Goal: Task Accomplishment & Management: Complete application form

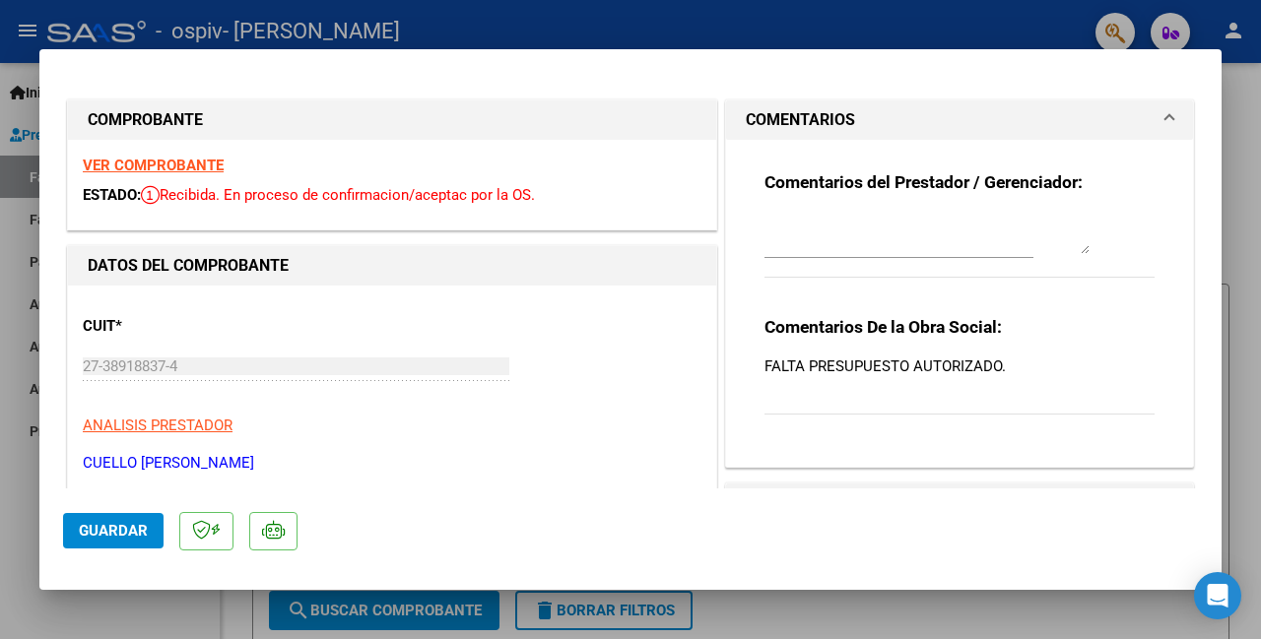
click at [1249, 275] on div at bounding box center [630, 319] width 1261 height 639
type input "$ 0,00"
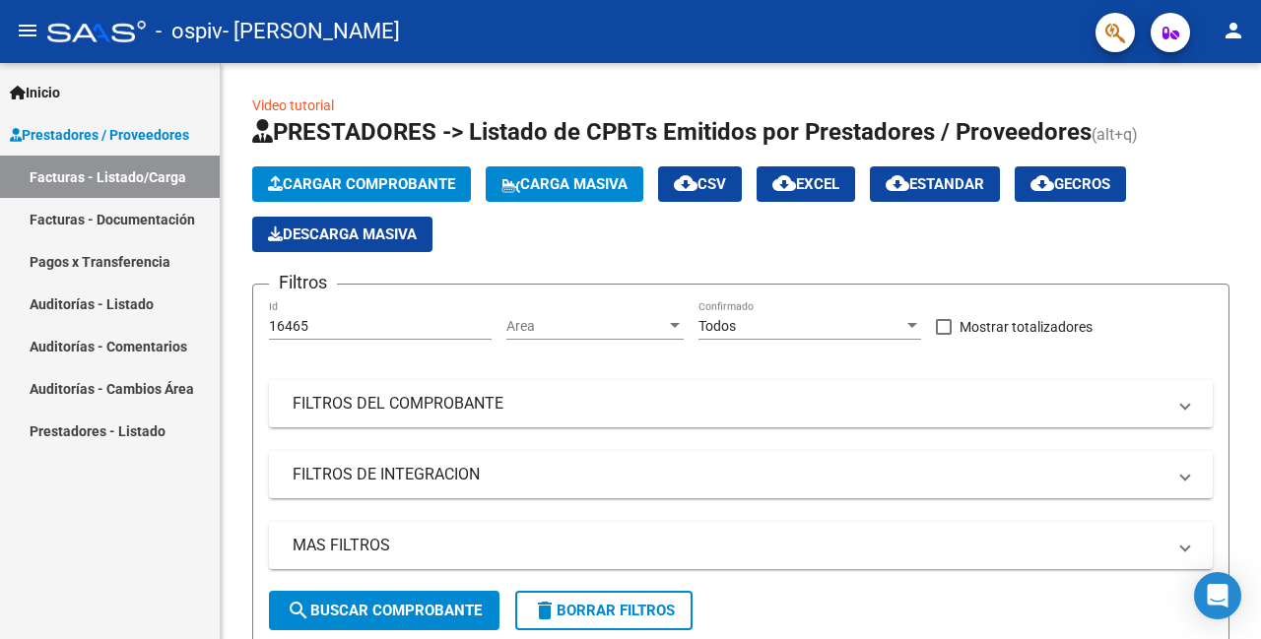
click at [150, 136] on span "Prestadores / Proveedores" at bounding box center [99, 135] width 179 height 22
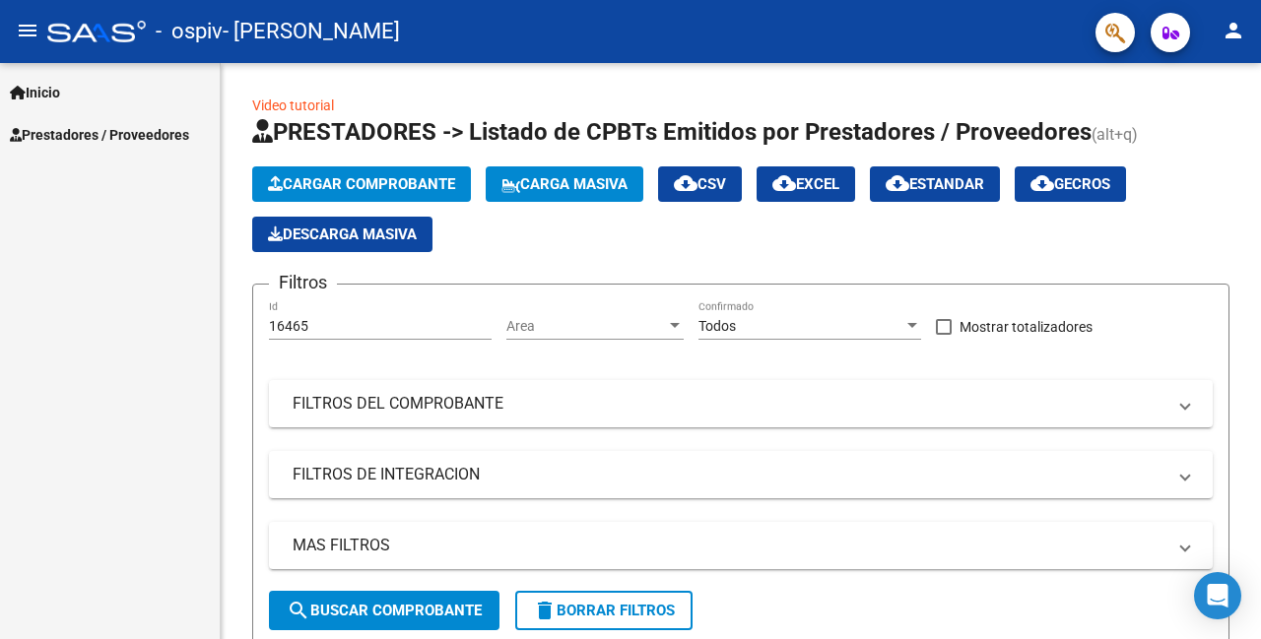
click at [397, 196] on button "Cargar Comprobante" at bounding box center [361, 183] width 219 height 35
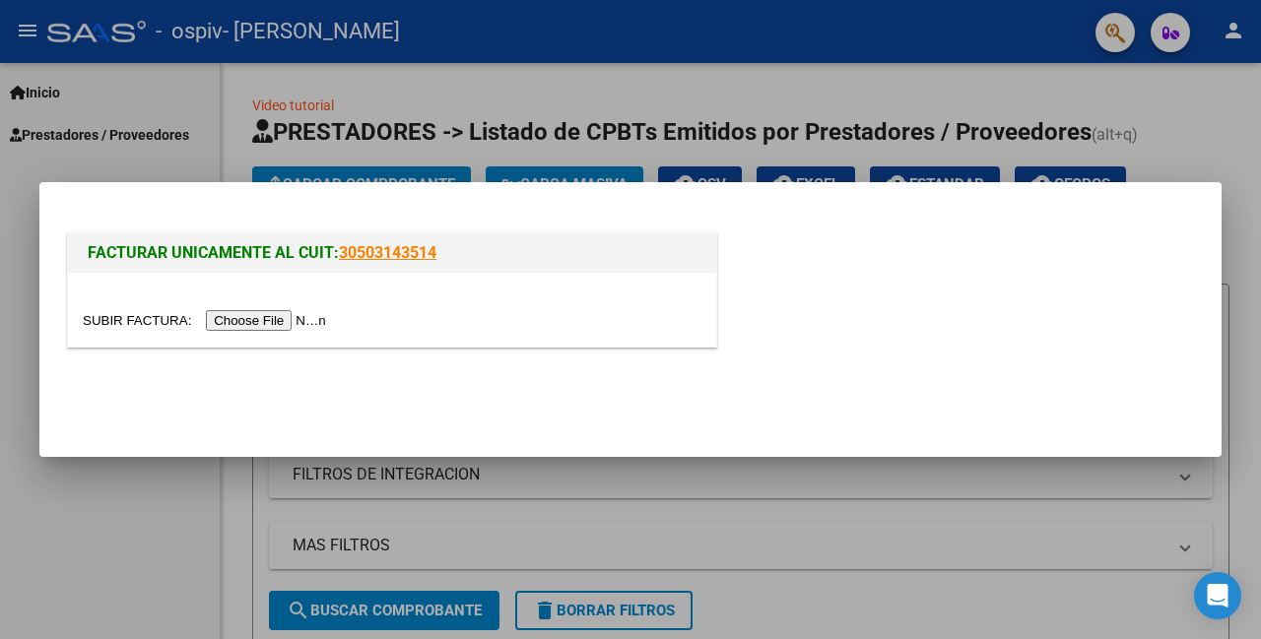
click at [287, 318] on input "file" at bounding box center [207, 320] width 249 height 21
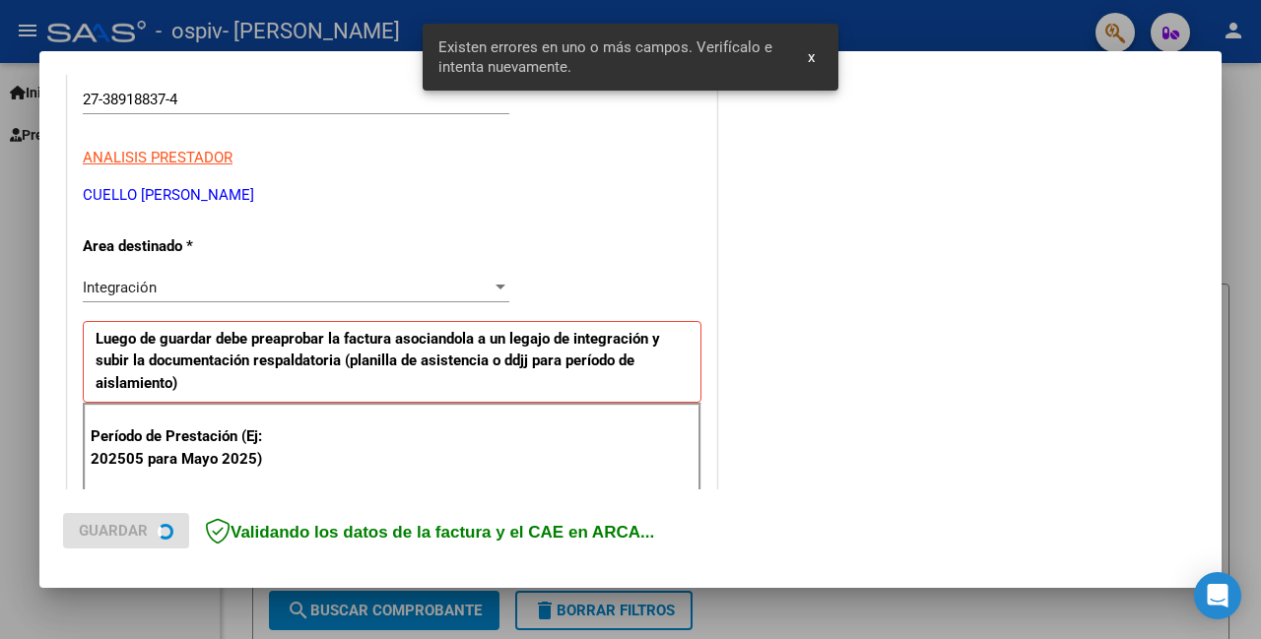
scroll to position [430, 0]
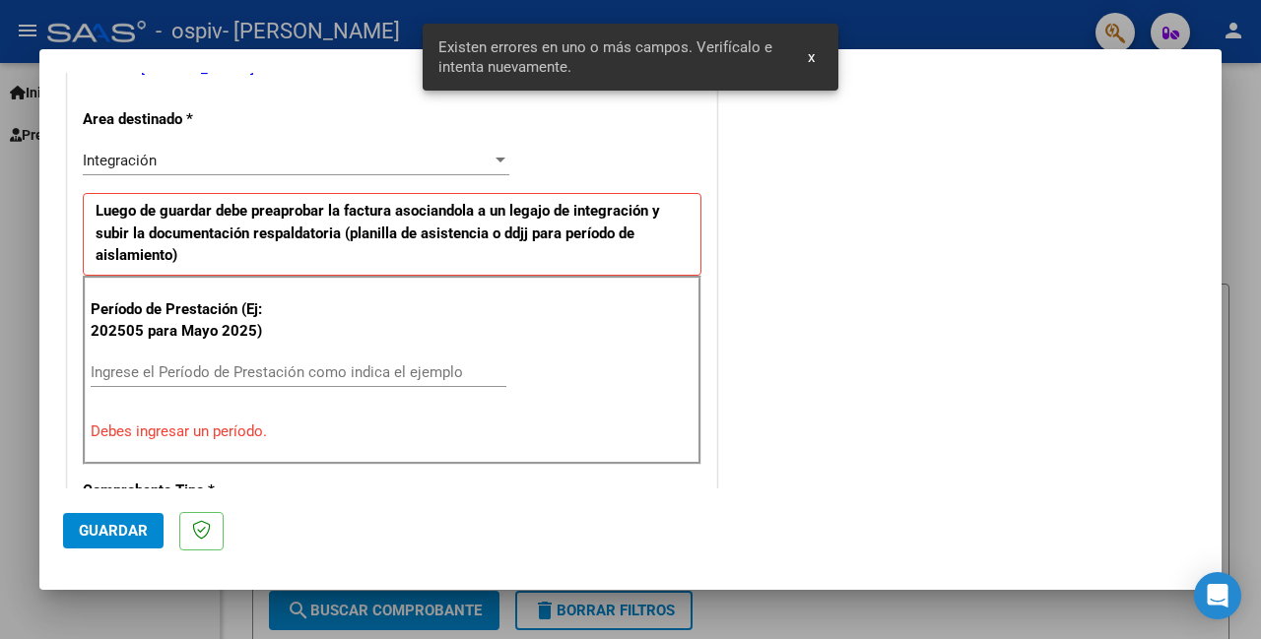
click at [419, 364] on input "Ingrese el Período de Prestación como indica el ejemplo" at bounding box center [299, 373] width 416 height 18
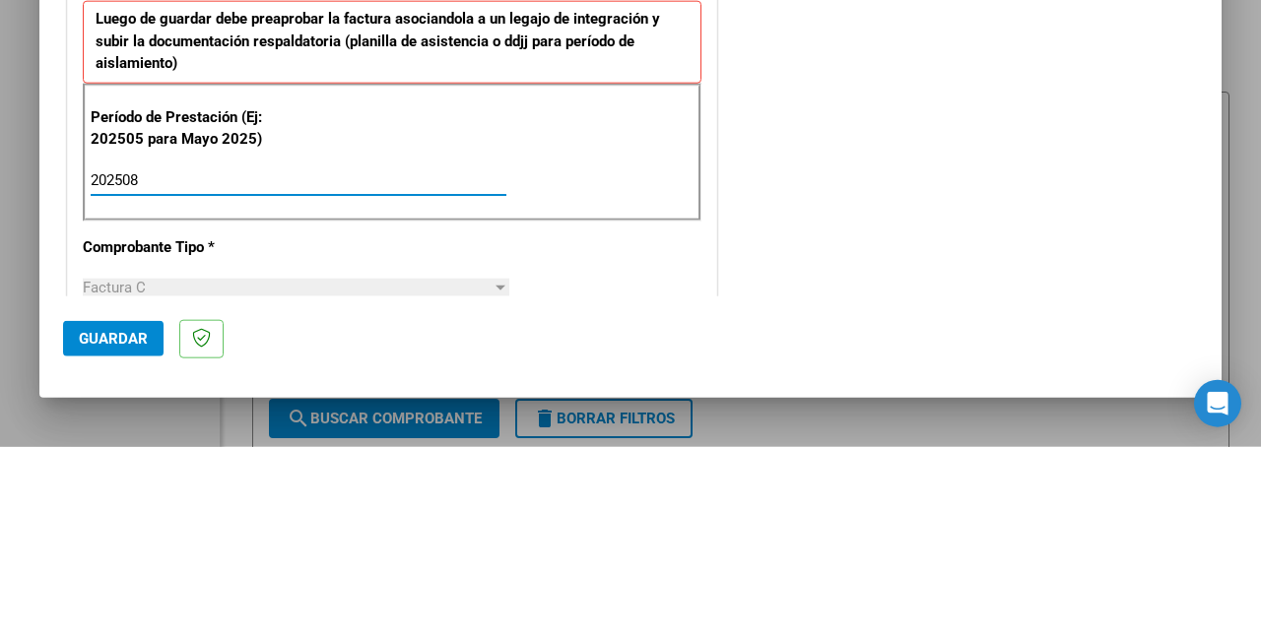
type input "202508"
click at [820, 374] on div "COMENTARIOS Comentarios del Prestador / Gerenciador:" at bounding box center [959, 544] width 477 height 1757
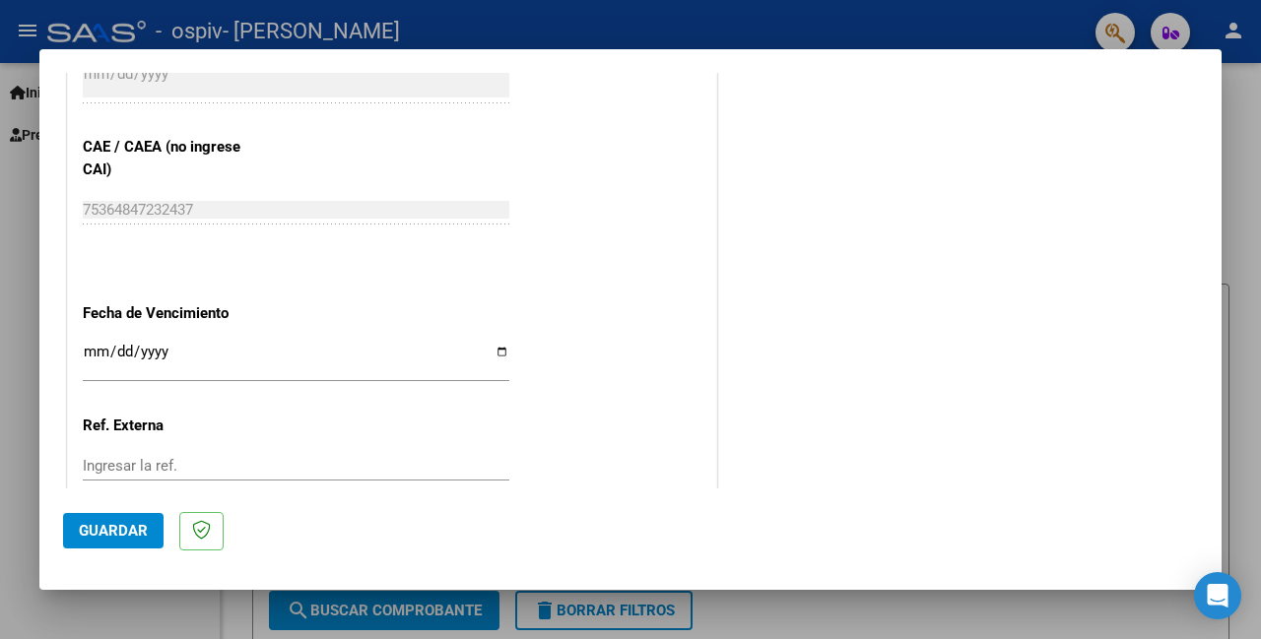
scroll to position [1272, 0]
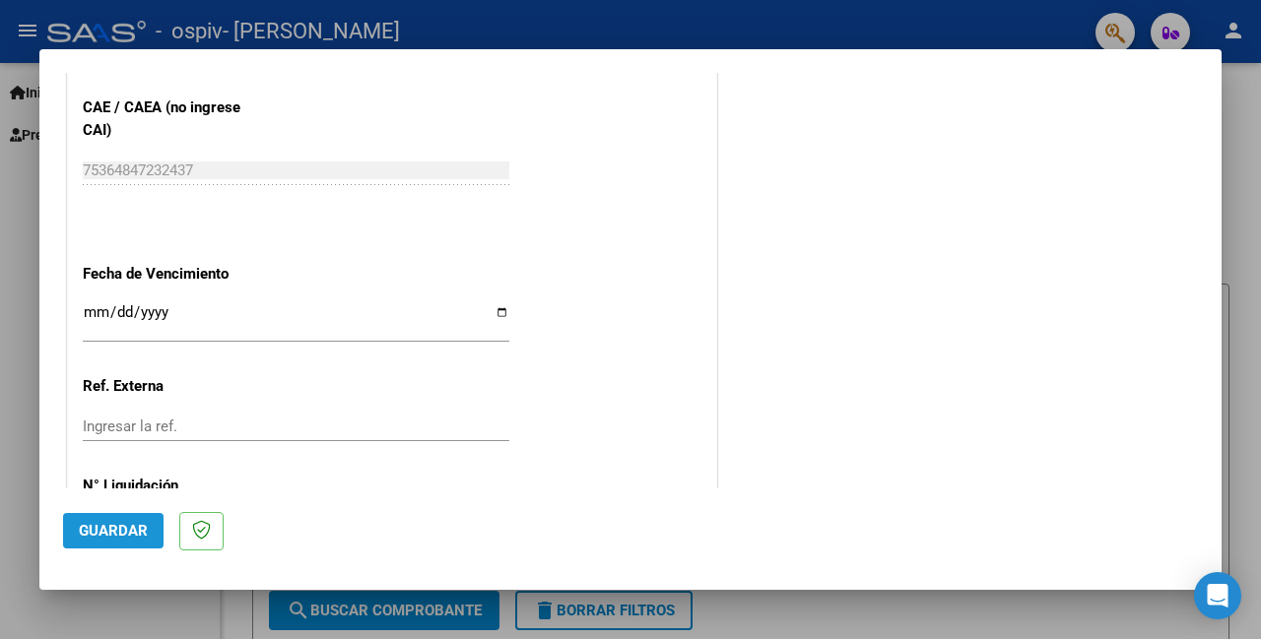
click at [114, 540] on span "Guardar" at bounding box center [113, 531] width 69 height 18
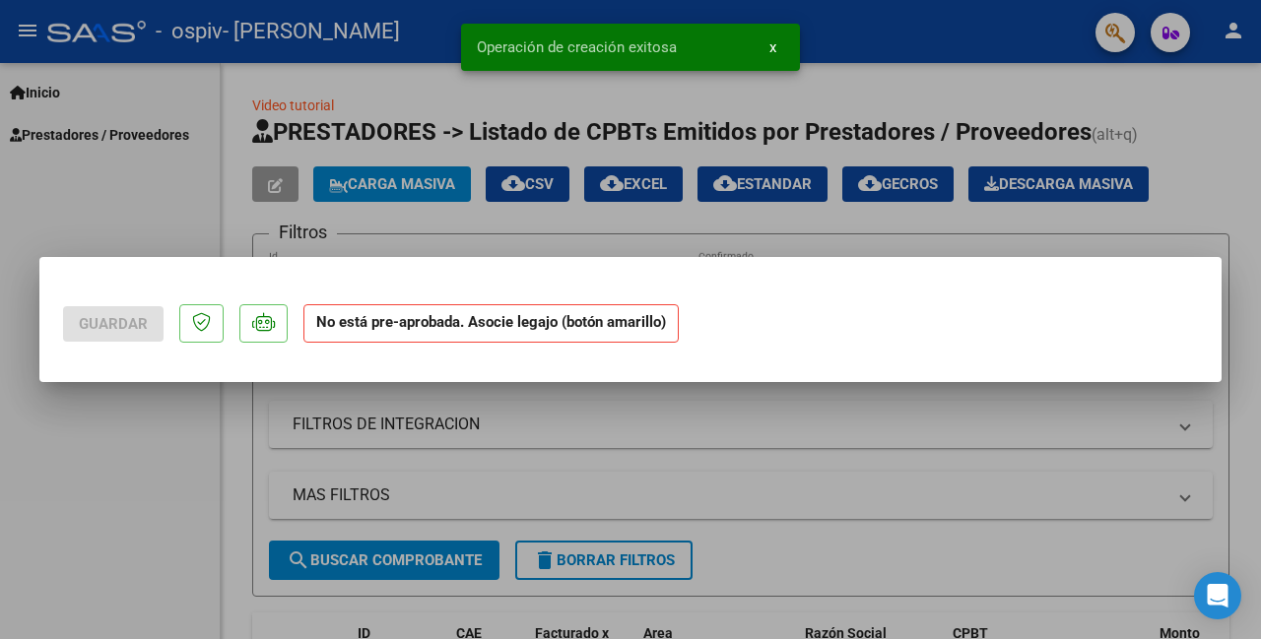
scroll to position [0, 0]
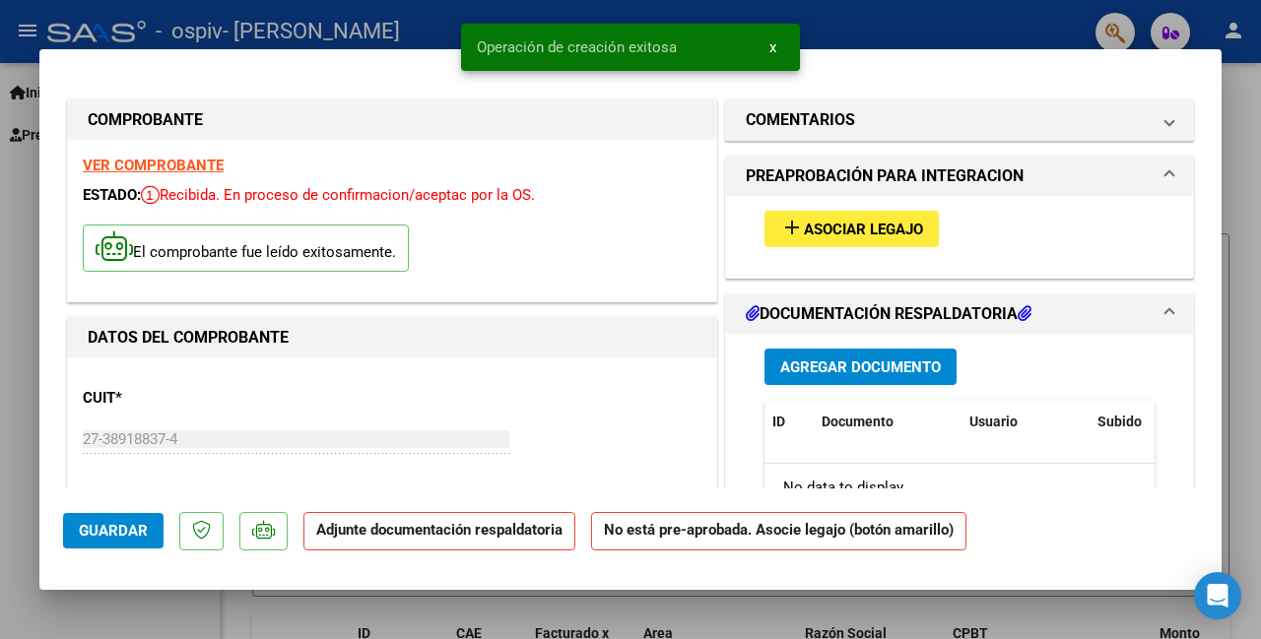
click at [908, 221] on span "Asociar Legajo" at bounding box center [863, 230] width 119 height 18
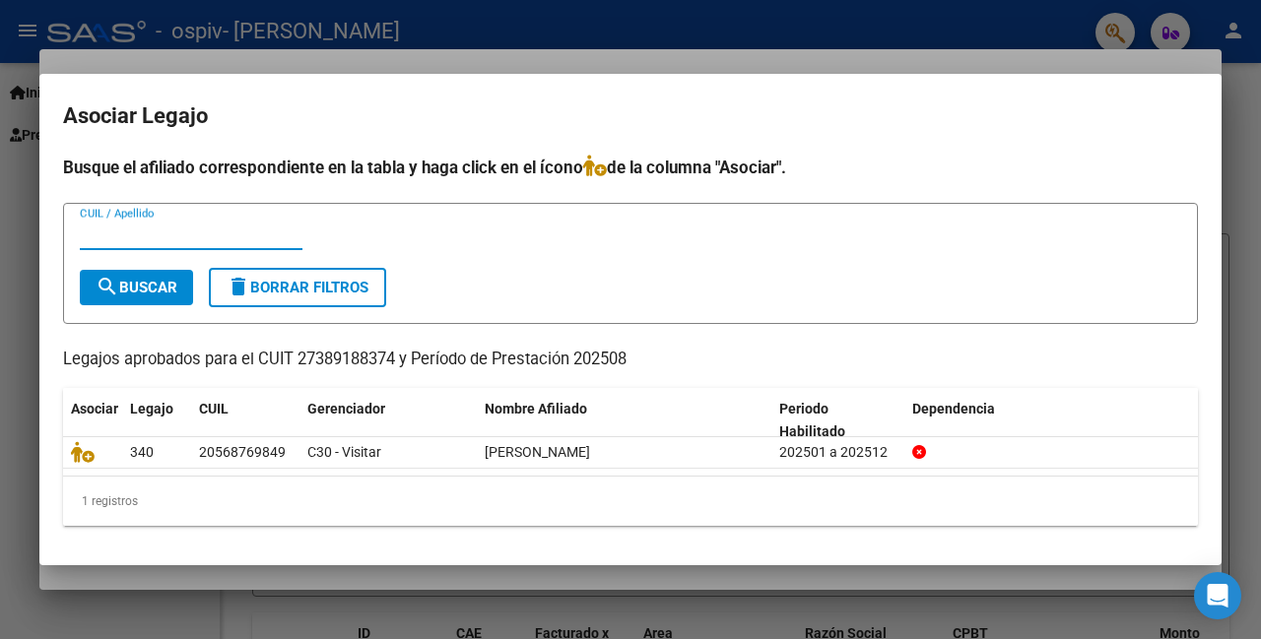
click at [93, 448] on icon at bounding box center [83, 452] width 24 height 22
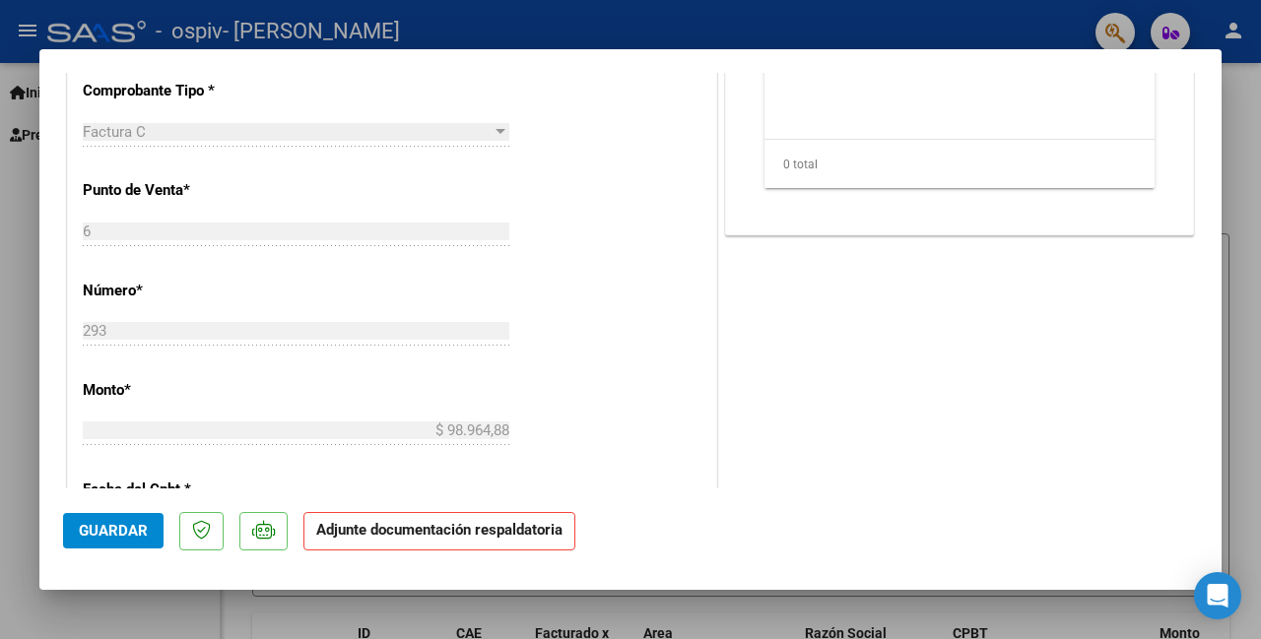
scroll to position [786, 0]
click at [553, 539] on strong "Adjunte documentación respaldatoria" at bounding box center [439, 530] width 246 height 18
click at [500, 539] on strong "Adjunte documentación respaldatoria" at bounding box center [439, 530] width 246 height 18
click at [386, 539] on strong "Adjunte documentación respaldatoria" at bounding box center [439, 530] width 246 height 18
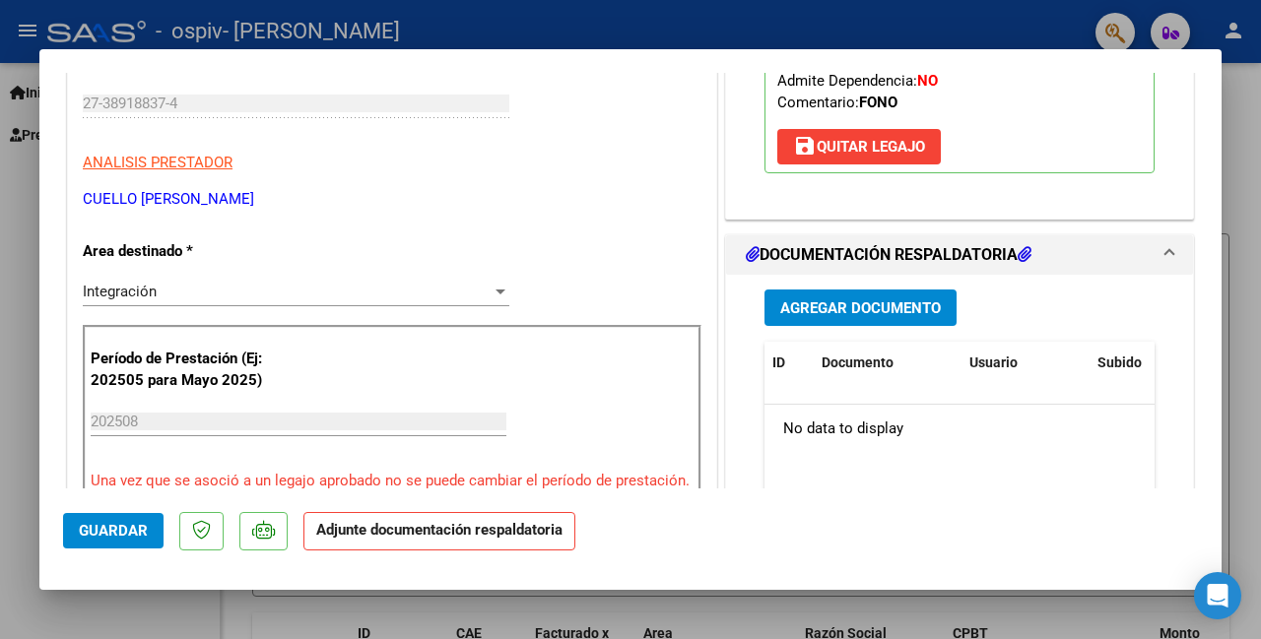
scroll to position [333, 0]
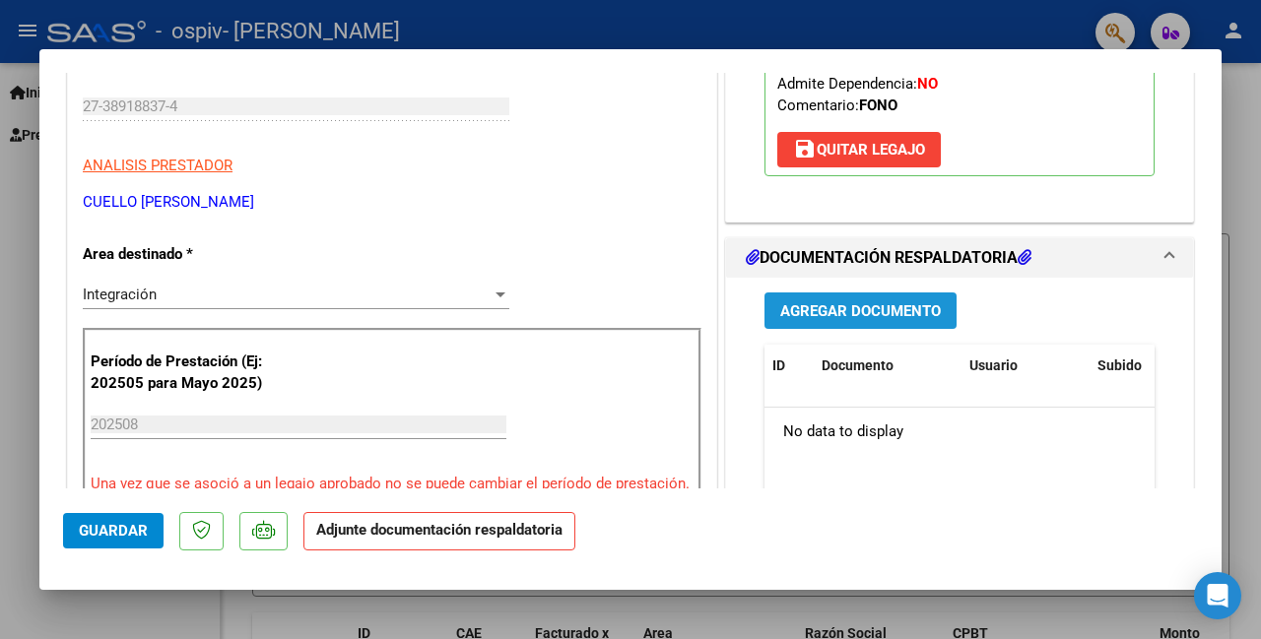
click at [894, 302] on span "Agregar Documento" at bounding box center [860, 311] width 161 height 18
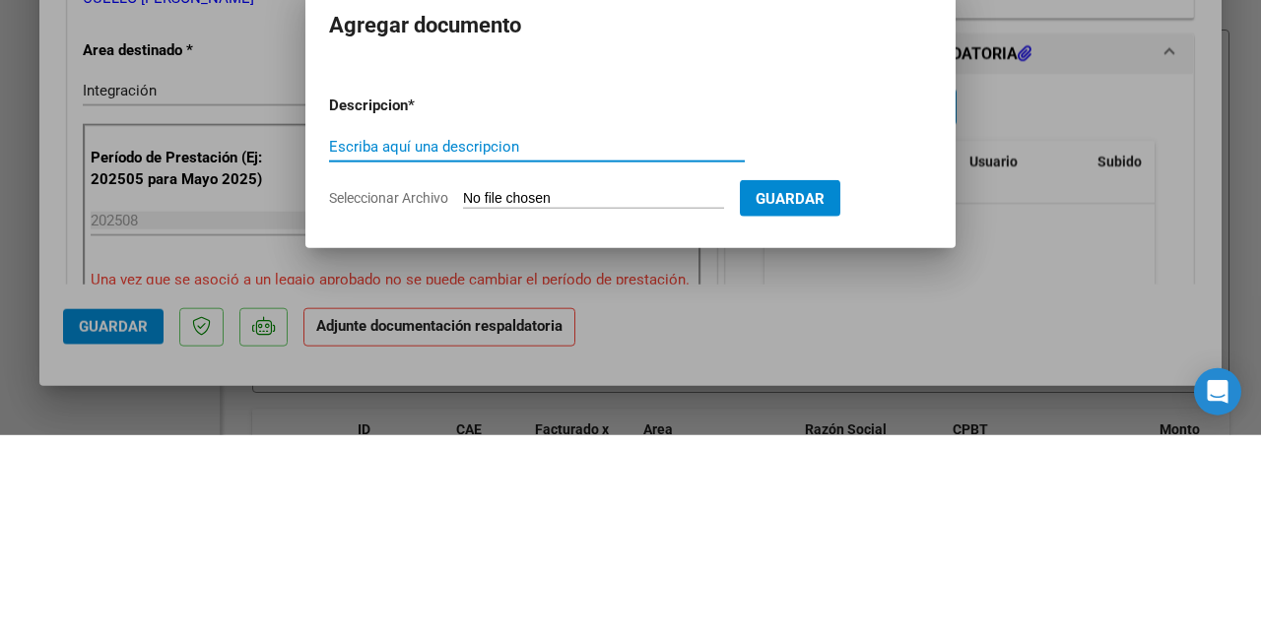
click at [535, 352] on input "Escriba aquí una descripcion" at bounding box center [537, 351] width 416 height 18
type input "Planila"
type input "Planilla asistencia"
click at [654, 400] on input "Seleccionar Archivo" at bounding box center [593, 403] width 261 height 19
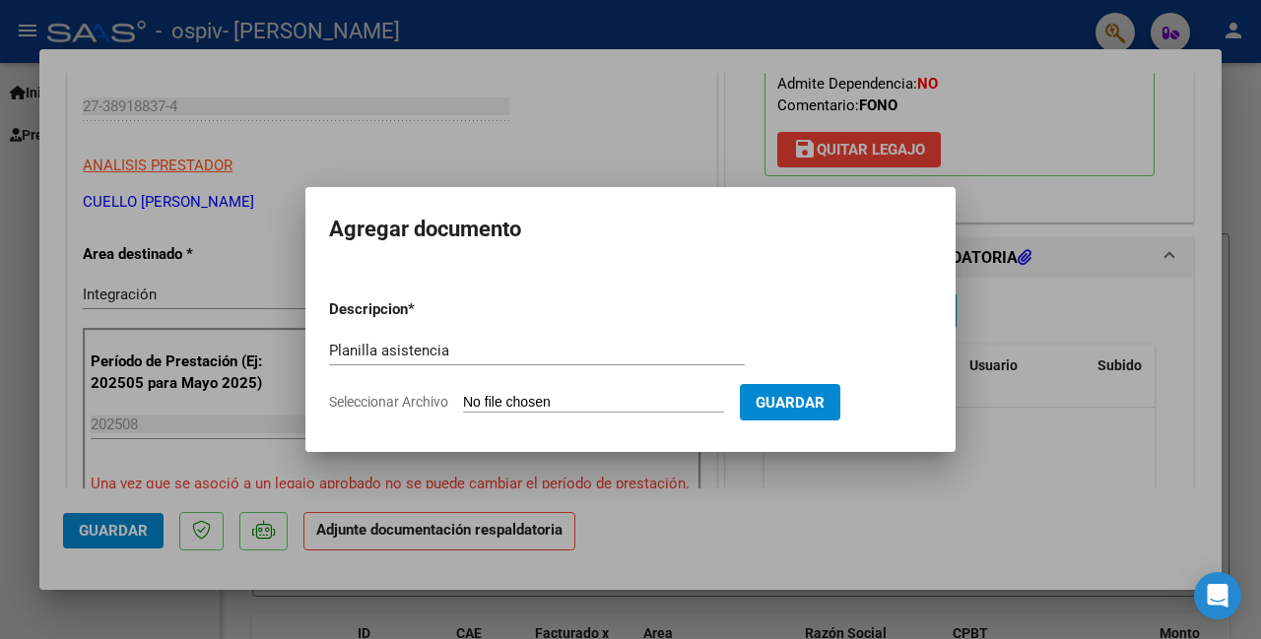
type input "C:\fakepath\instructivo_Discapacidad.pdf"
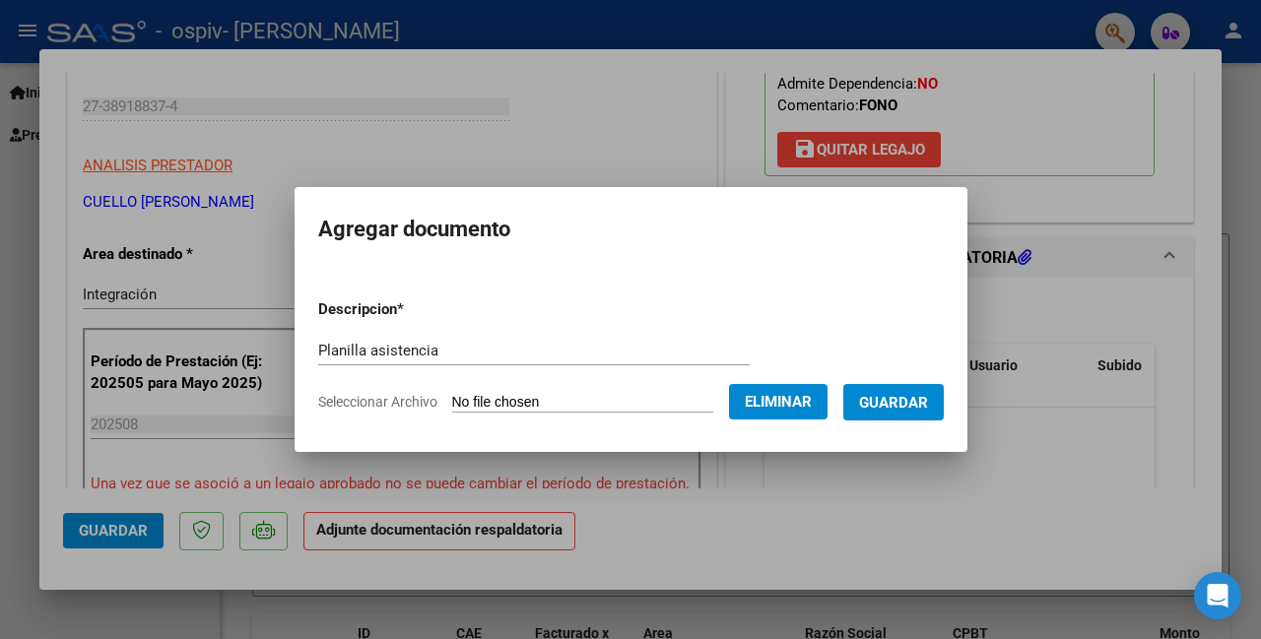
click at [556, 423] on form "Descripcion * Planilla asistencia Escriba aquí una descripcion Seleccionar Arch…" at bounding box center [631, 356] width 626 height 144
click at [761, 401] on span "Eliminar" at bounding box center [778, 402] width 67 height 18
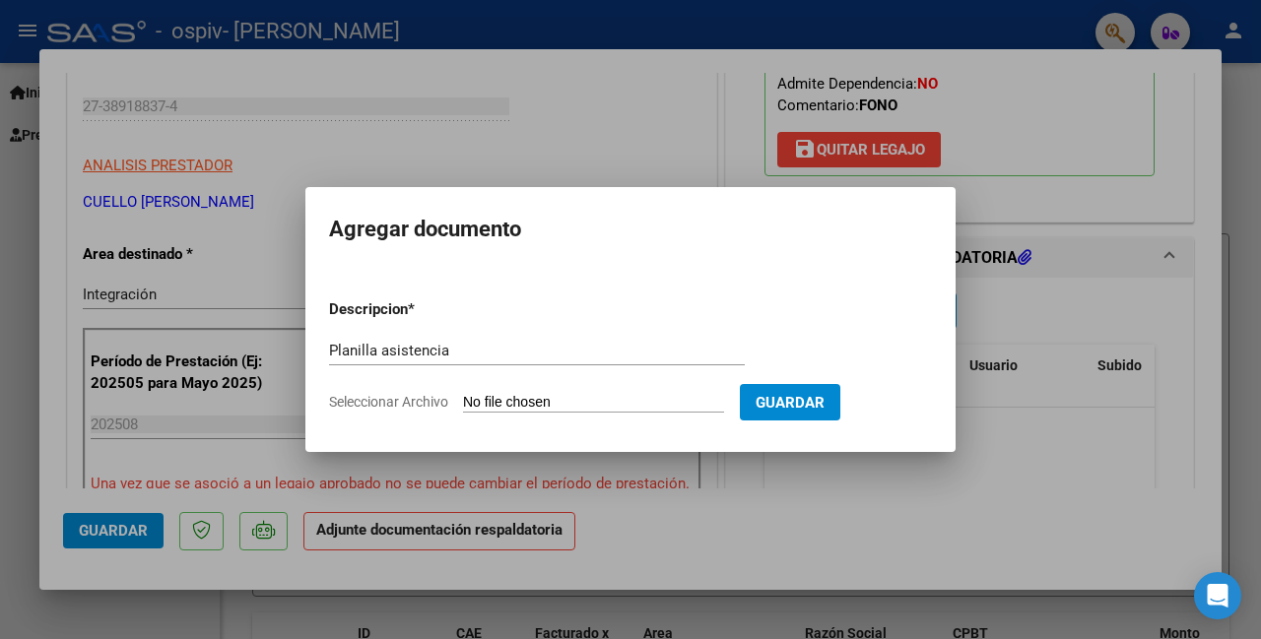
click at [620, 404] on input "Seleccionar Archivo" at bounding box center [593, 403] width 261 height 19
type input "C:\fakepath\asistencia Ibarrola agosto.pdf"
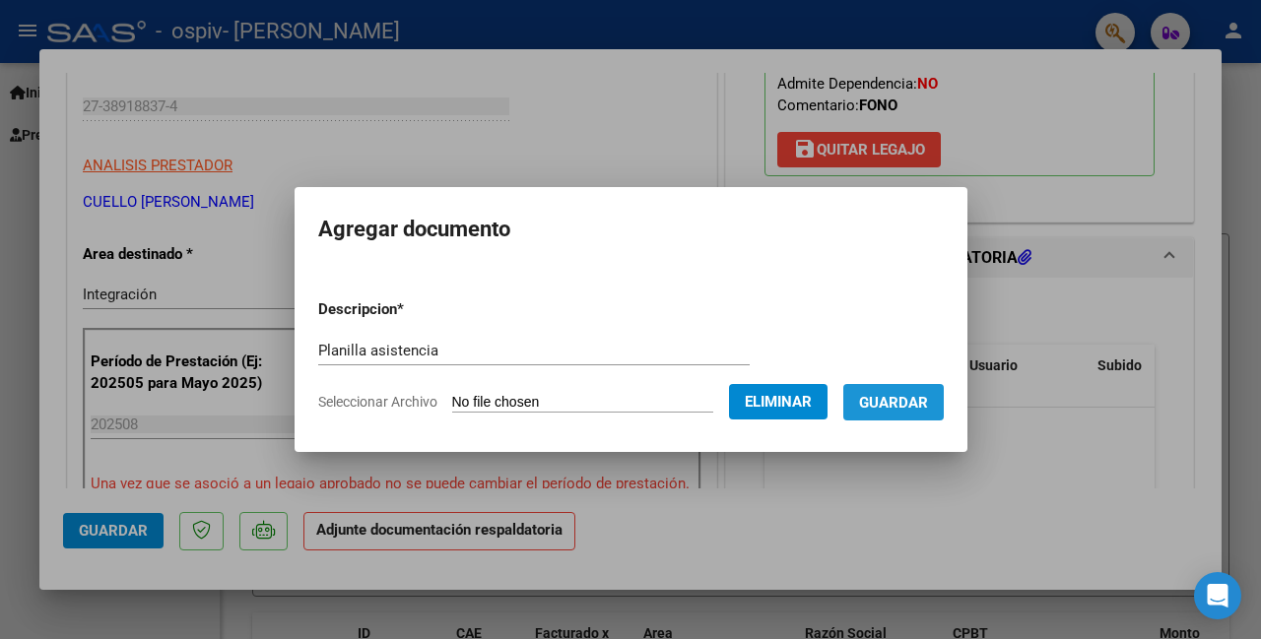
click at [924, 412] on button "Guardar" at bounding box center [893, 402] width 100 height 36
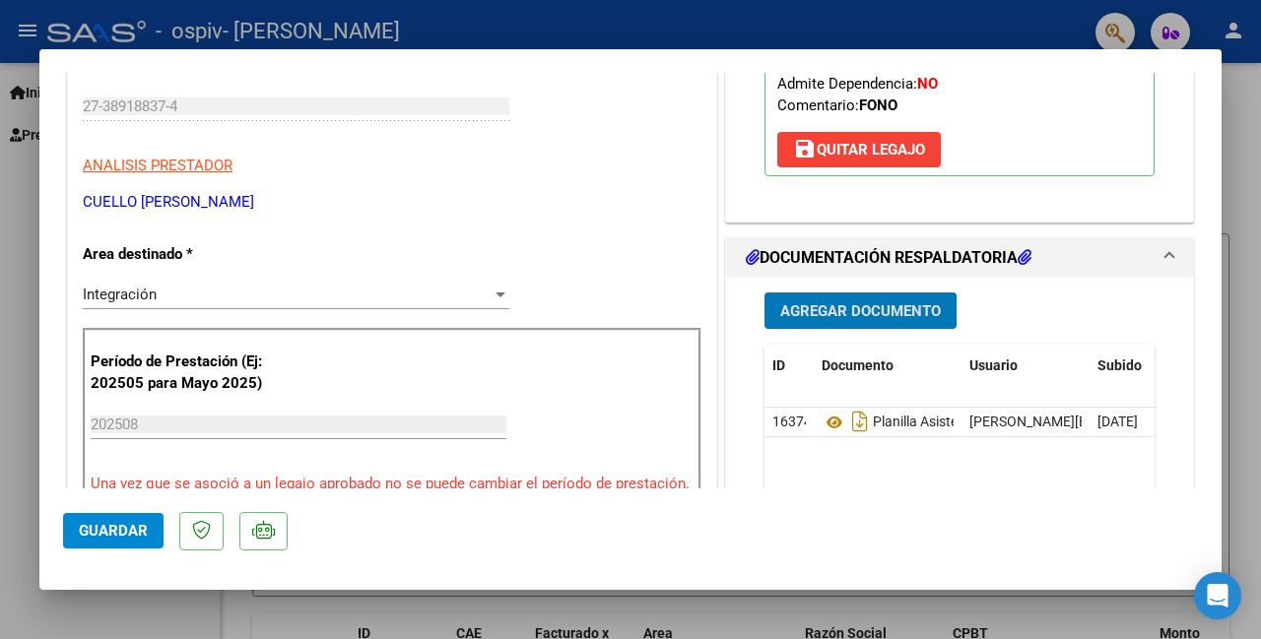
click at [895, 295] on button "Agregar Documento" at bounding box center [861, 311] width 192 height 36
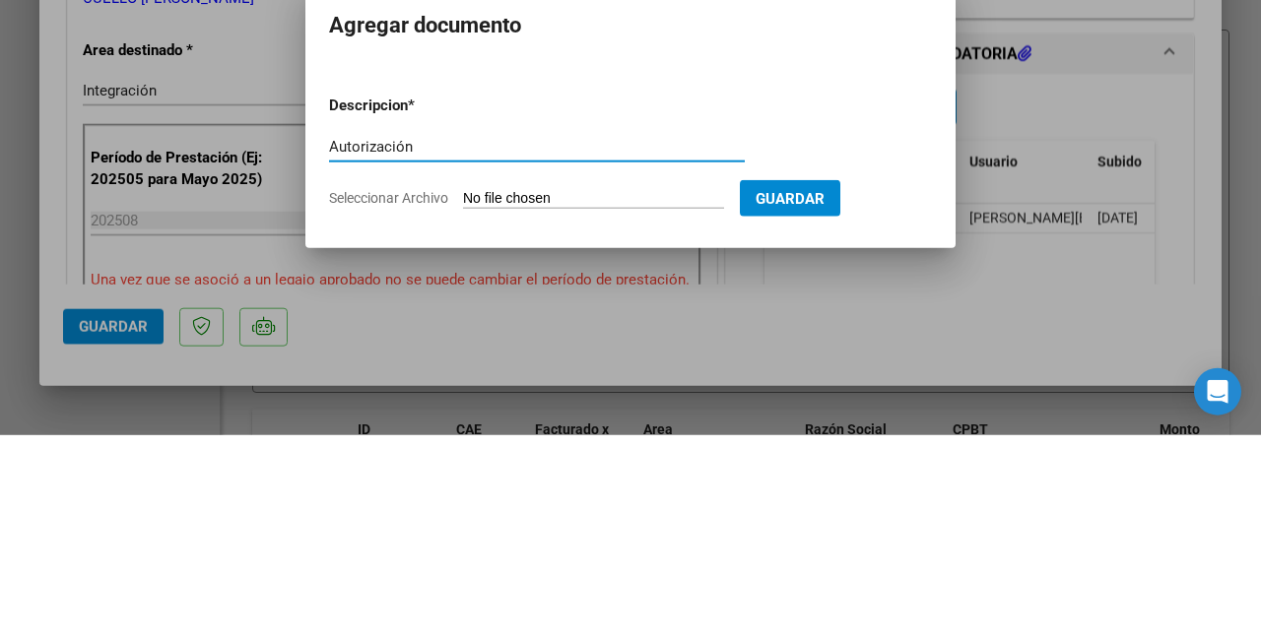
type input "Autorización"
click at [585, 402] on input "Seleccionar Archivo" at bounding box center [593, 403] width 261 height 19
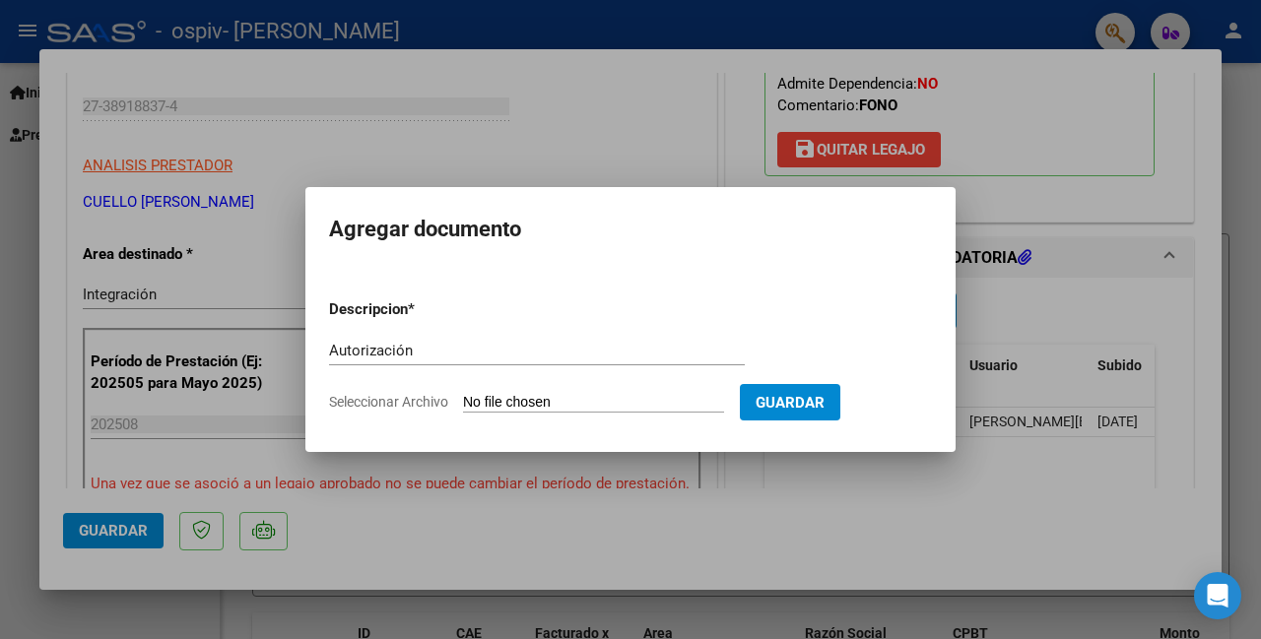
type input "C:\fakepath\presupuesto autorizado ibarrola.pdf"
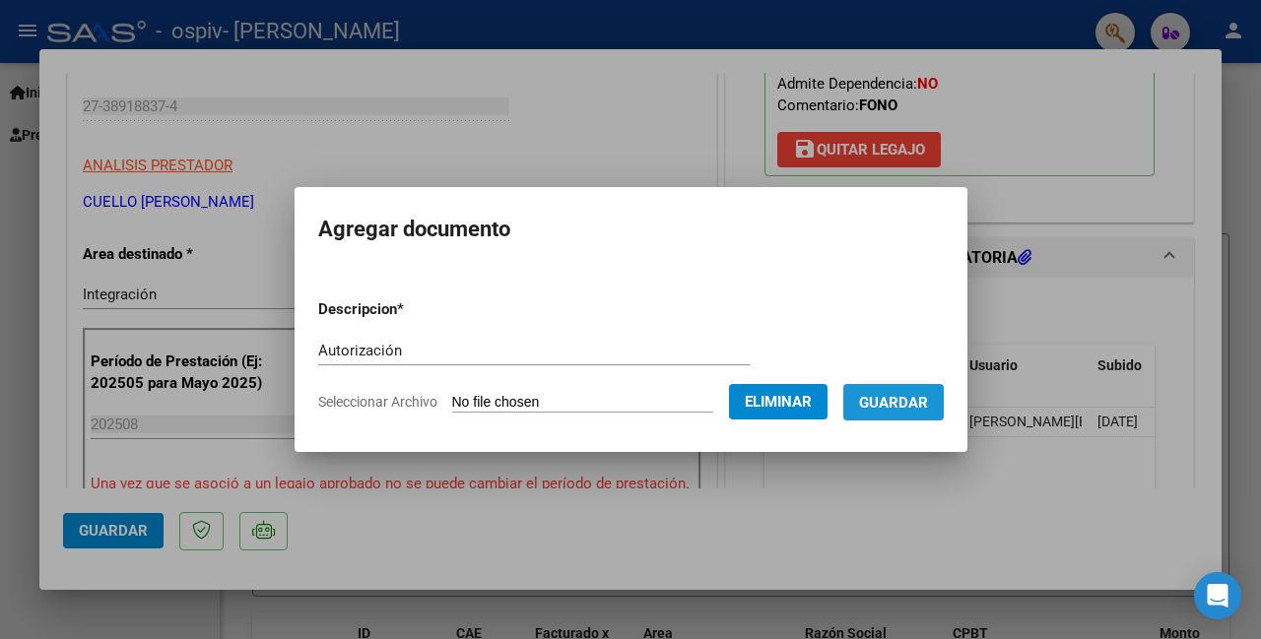
click at [919, 396] on span "Guardar" at bounding box center [893, 403] width 69 height 18
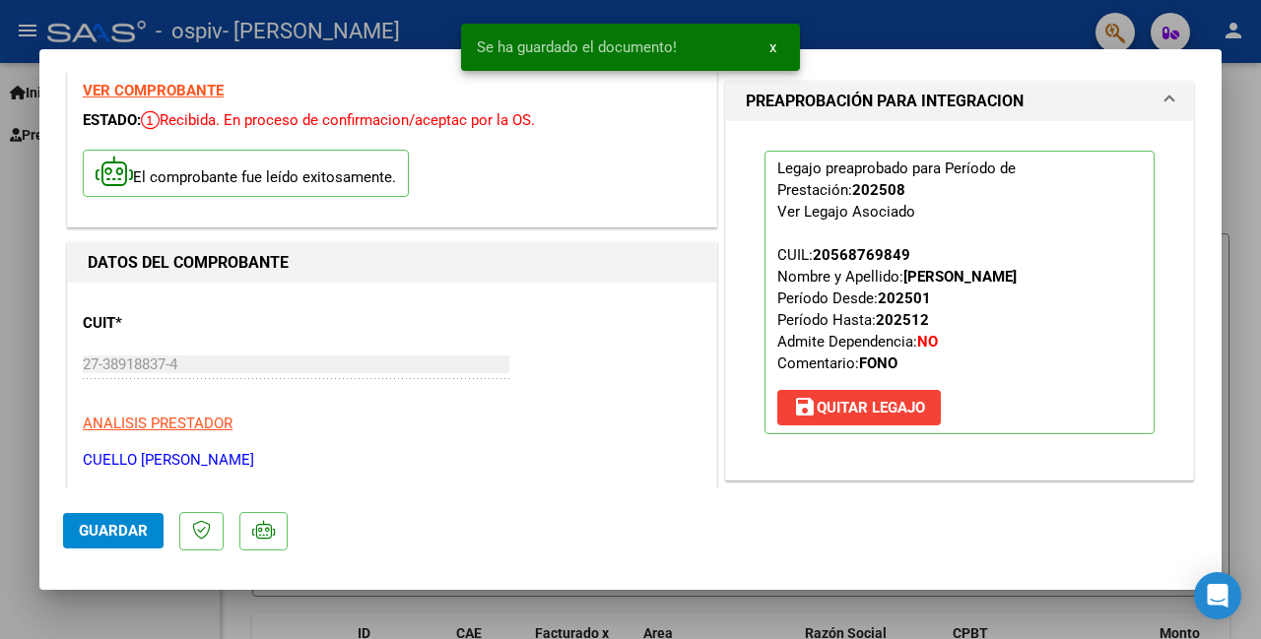
scroll to position [73, 0]
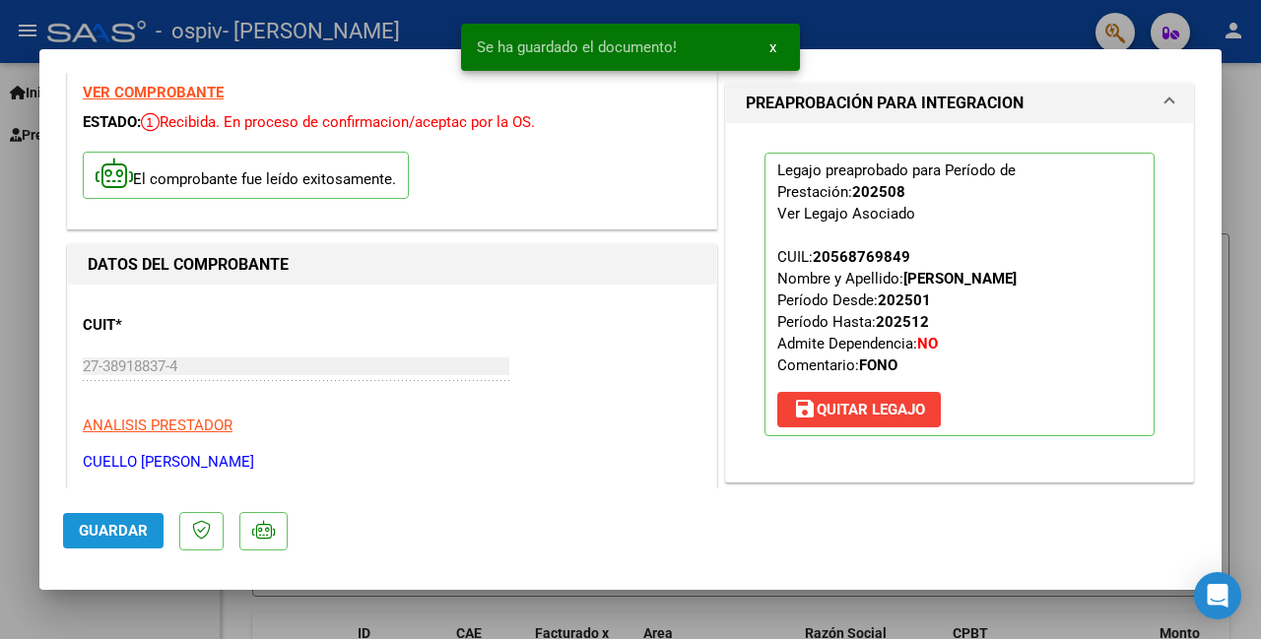
click at [90, 540] on span "Guardar" at bounding box center [113, 531] width 69 height 18
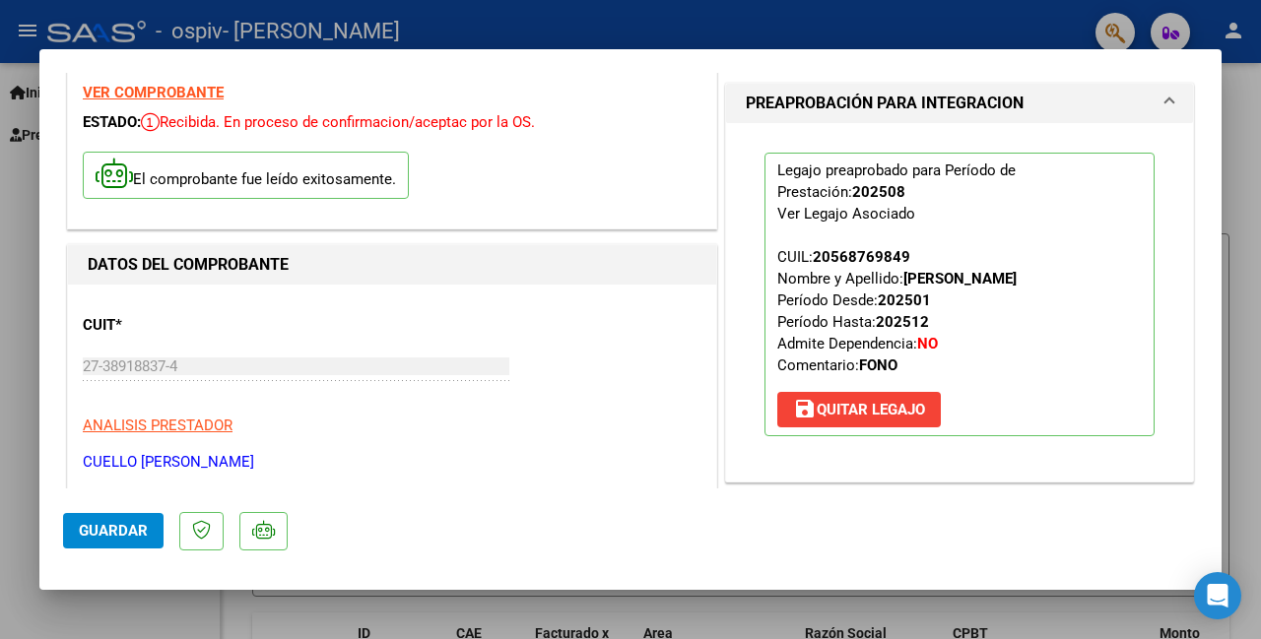
click at [1260, 303] on div at bounding box center [630, 319] width 1261 height 639
type input "$ 0,00"
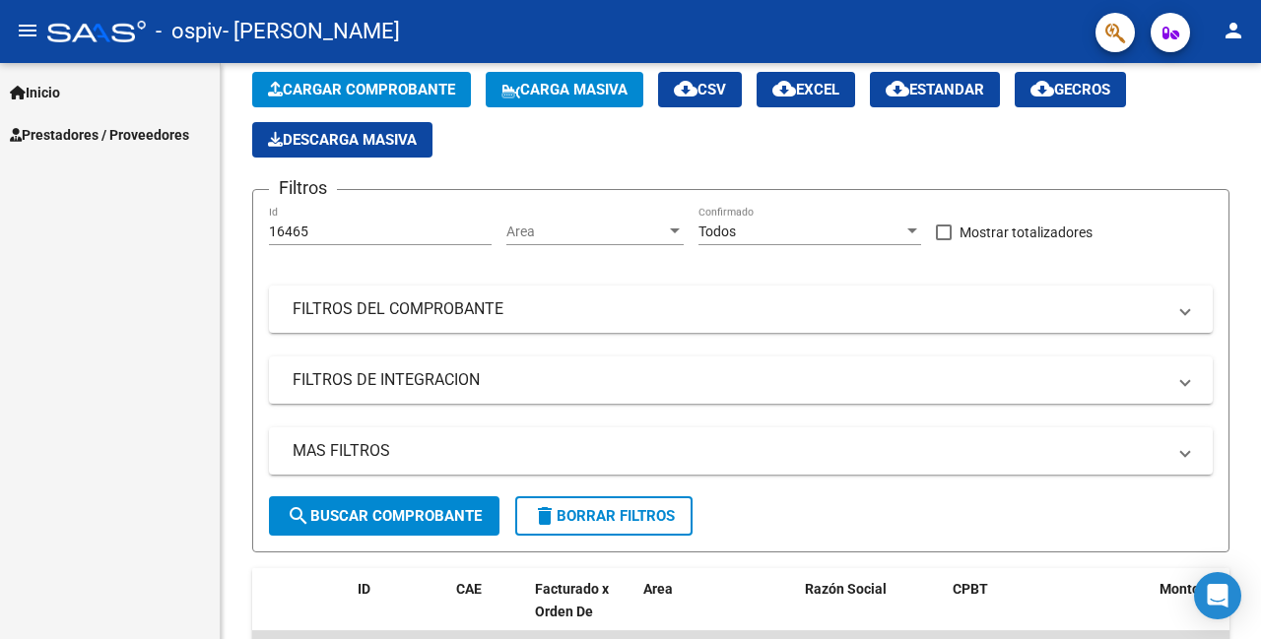
scroll to position [0, 0]
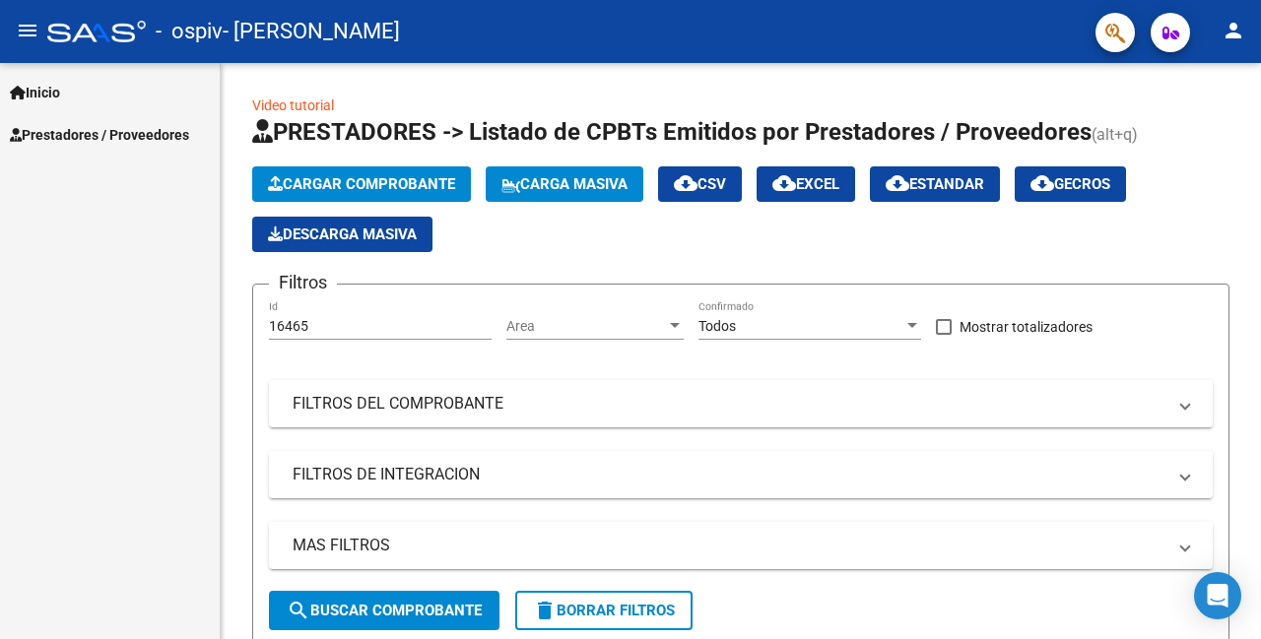
click at [89, 140] on span "Prestadores / Proveedores" at bounding box center [99, 135] width 179 height 22
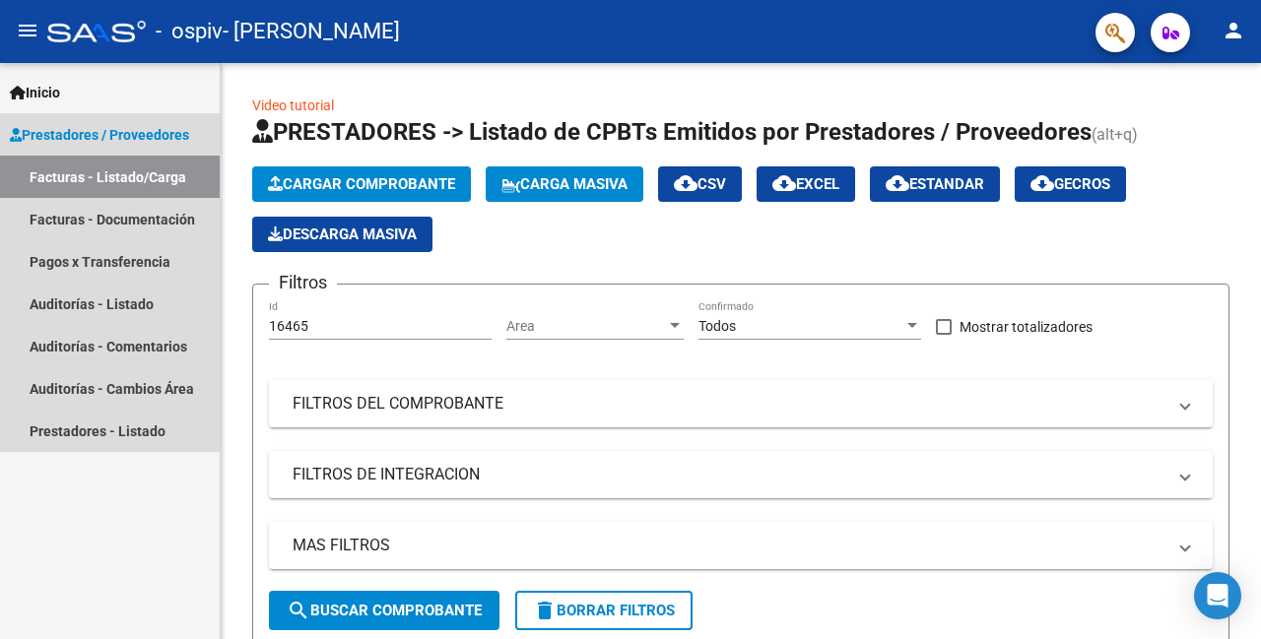
click at [69, 173] on link "Facturas - Listado/Carga" at bounding box center [110, 177] width 220 height 42
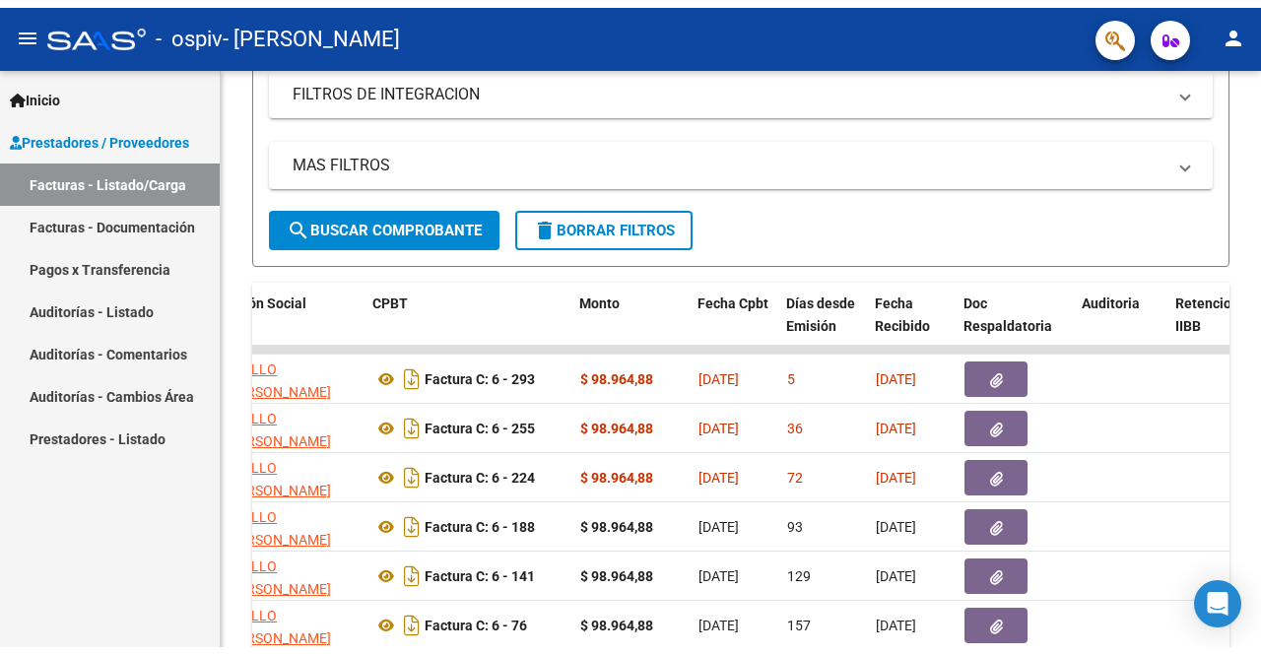
scroll to position [514, 0]
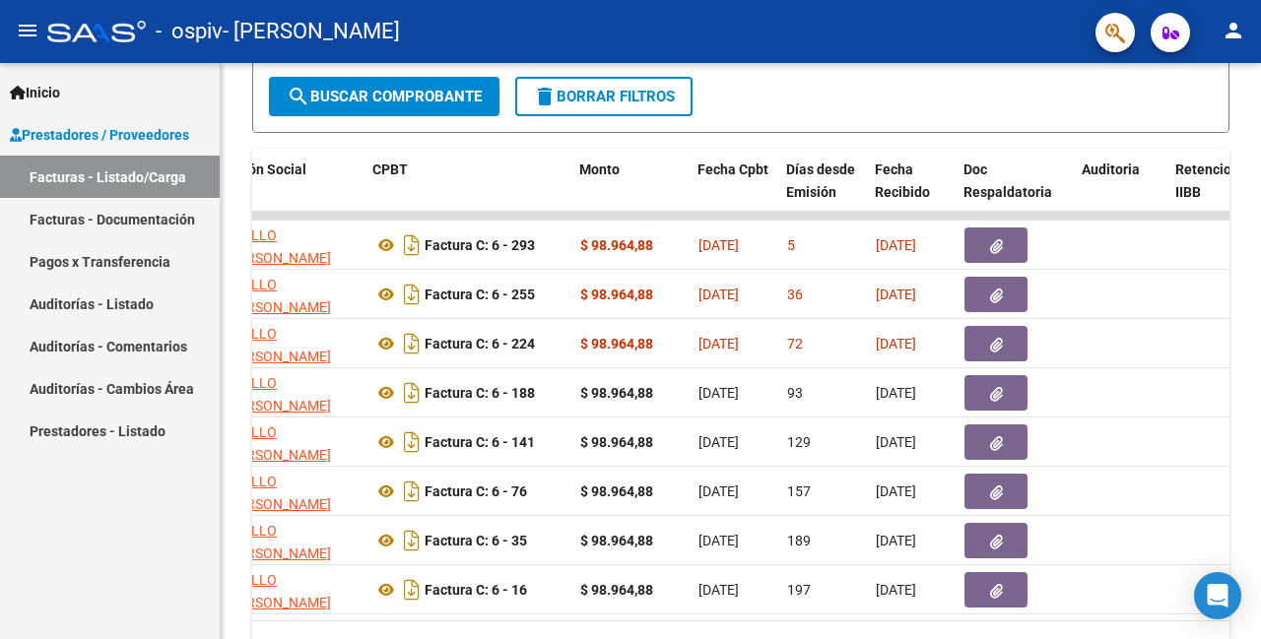
click at [1001, 593] on icon "button" at bounding box center [996, 591] width 13 height 15
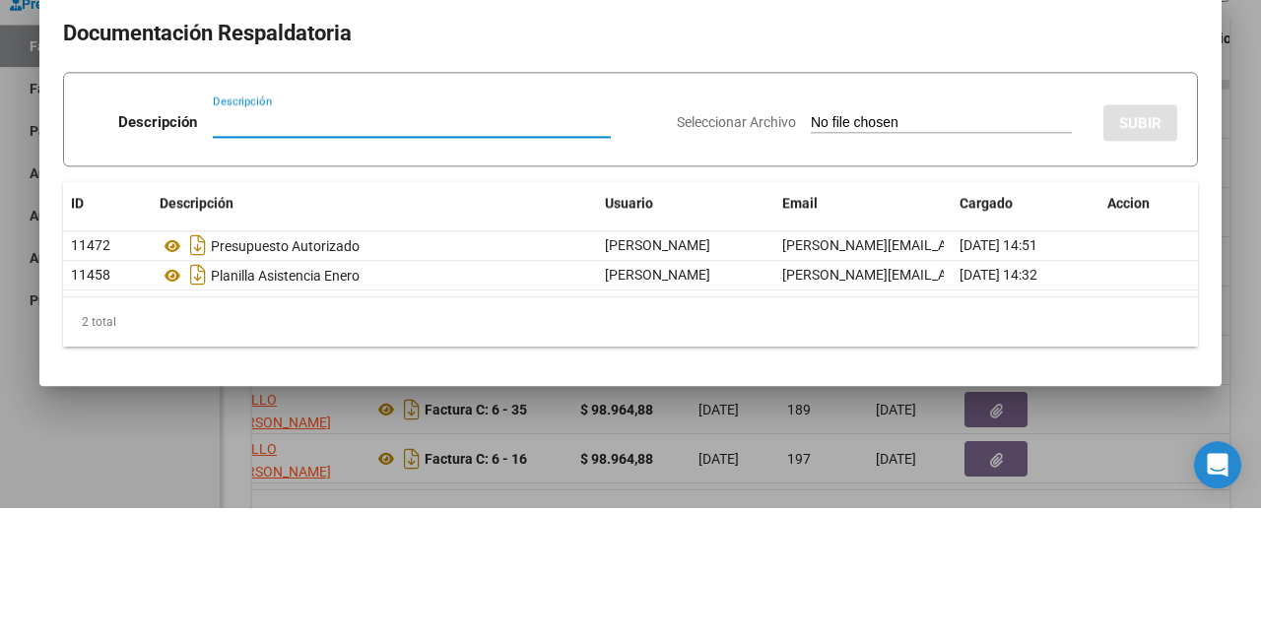
click at [1260, 246] on div at bounding box center [630, 319] width 1261 height 639
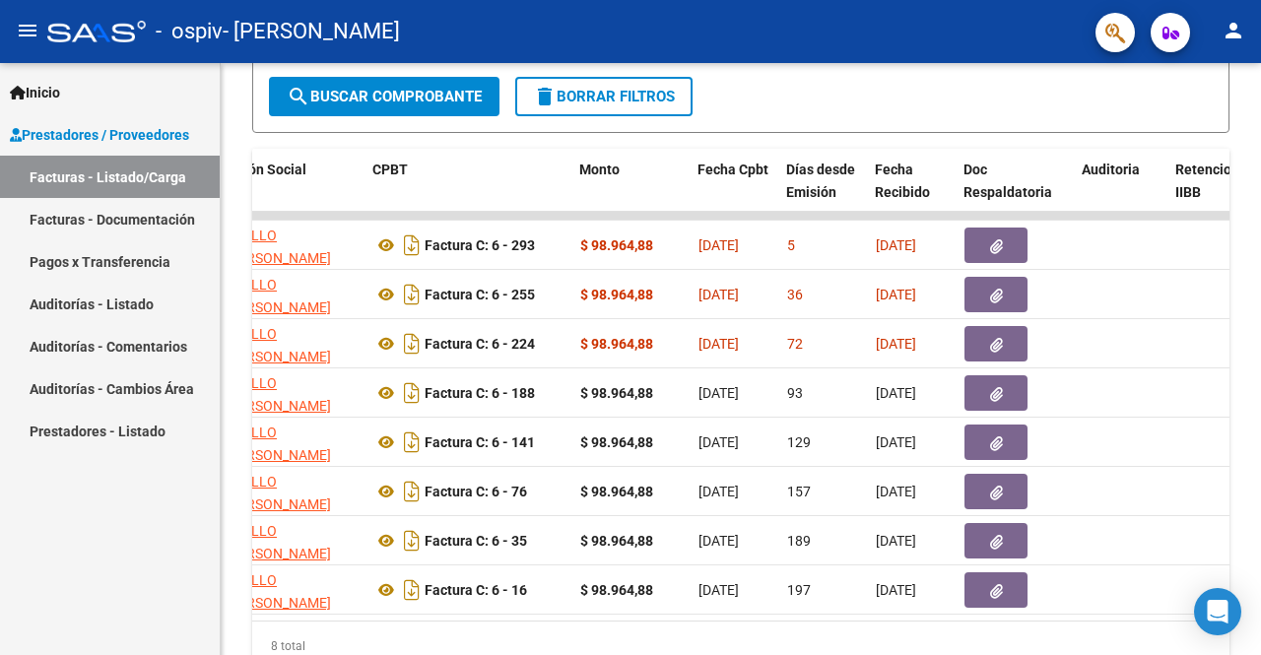
scroll to position [499, 0]
